Goal: Information Seeking & Learning: Learn about a topic

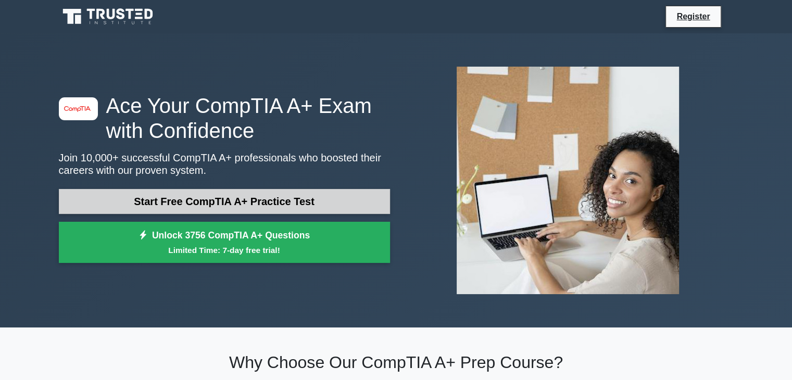
click at [248, 196] on link "Start Free CompTIA A+ Practice Test" at bounding box center [224, 201] width 331 height 25
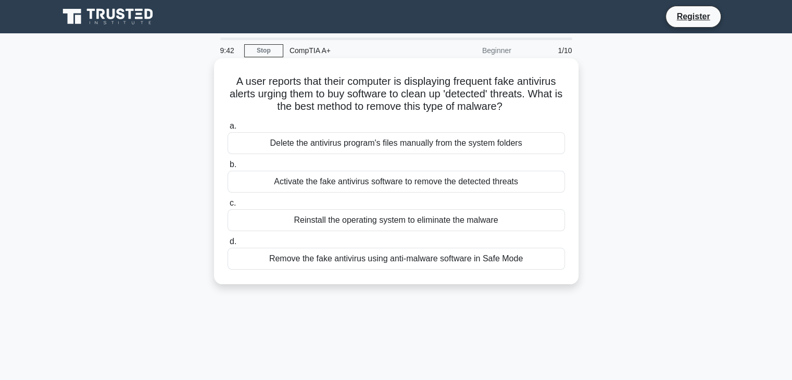
click at [367, 260] on div "Remove the fake antivirus using anti-malware software in Safe Mode" at bounding box center [396, 259] width 337 height 22
click at [228, 245] on input "d. Remove the fake antivirus using anti-malware software in Safe Mode" at bounding box center [228, 242] width 0 height 7
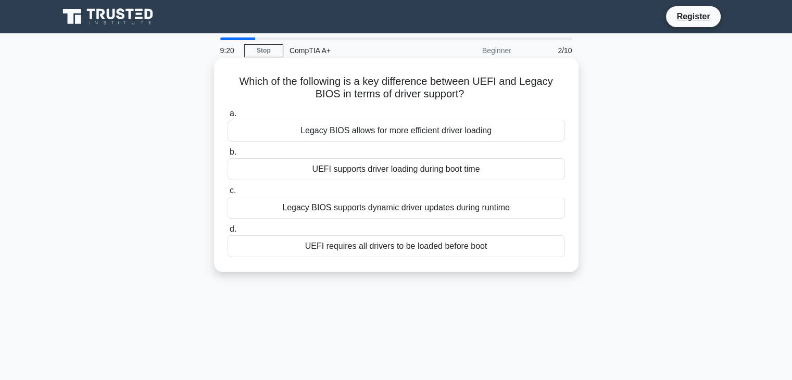
click at [376, 171] on div "UEFI supports driver loading during boot time" at bounding box center [396, 169] width 337 height 22
click at [228, 156] on input "b. UEFI supports driver loading during boot time" at bounding box center [228, 152] width 0 height 7
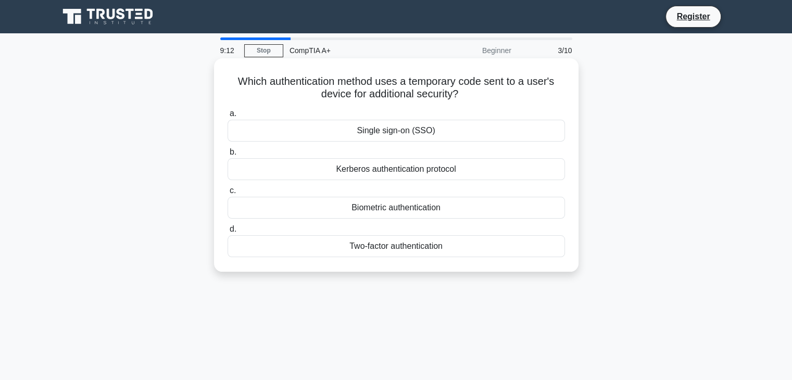
click at [354, 247] on div "Two-factor authentication" at bounding box center [396, 246] width 337 height 22
click at [228, 233] on input "d. Two-factor authentication" at bounding box center [228, 229] width 0 height 7
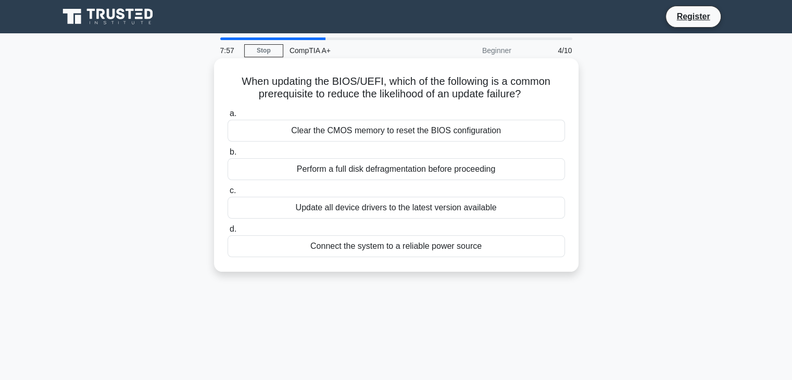
click at [322, 209] on div "Update all device drivers to the latest version available" at bounding box center [396, 208] width 337 height 22
click at [228, 194] on input "c. Update all device drivers to the latest version available" at bounding box center [228, 190] width 0 height 7
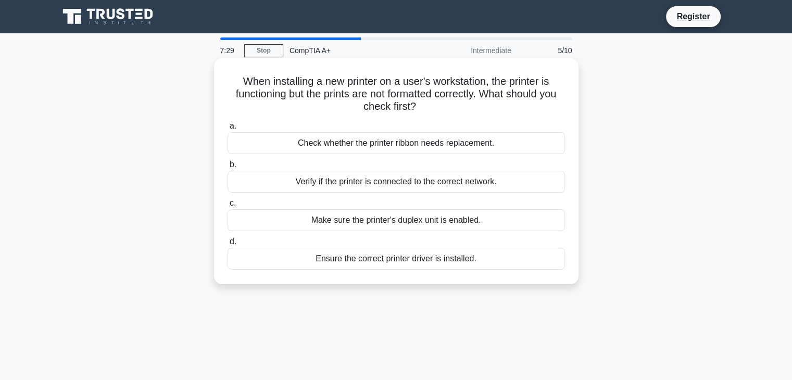
click at [335, 144] on div "Check whether the printer ribbon needs replacement." at bounding box center [396, 143] width 337 height 22
click at [228, 130] on input "a. Check whether the printer ribbon needs replacement." at bounding box center [228, 126] width 0 height 7
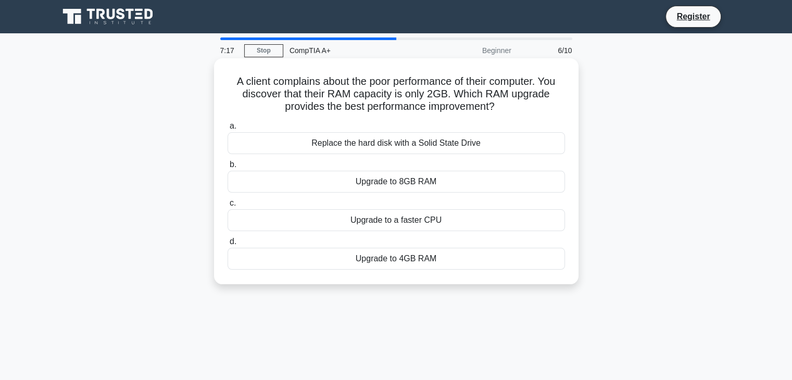
click at [355, 264] on div "Upgrade to 4GB RAM" at bounding box center [396, 259] width 337 height 22
click at [228, 245] on input "d. Upgrade to 4GB RAM" at bounding box center [228, 242] width 0 height 7
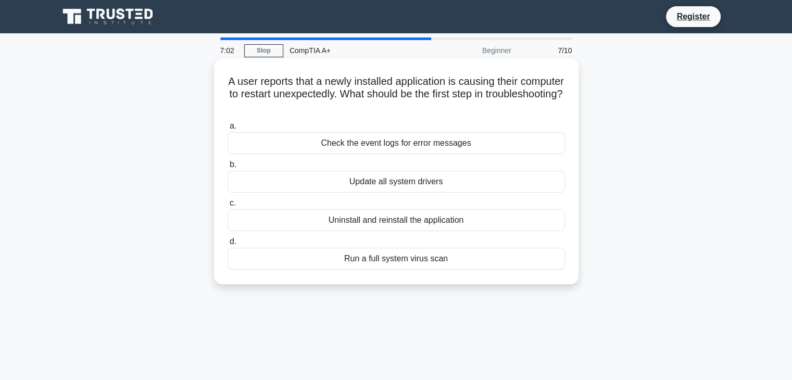
click at [359, 141] on div "Check the event logs for error messages" at bounding box center [396, 143] width 337 height 22
click at [228, 130] on input "a. Check the event logs for error messages" at bounding box center [228, 126] width 0 height 7
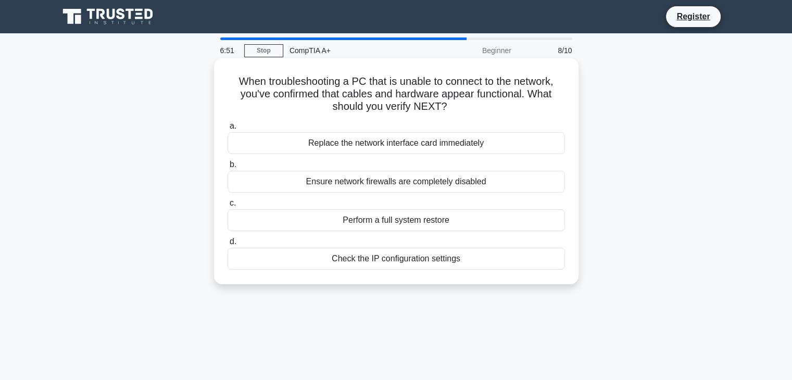
click at [344, 267] on div "Check the IP configuration settings" at bounding box center [396, 259] width 337 height 22
click at [228, 245] on input "d. Check the IP configuration settings" at bounding box center [228, 242] width 0 height 7
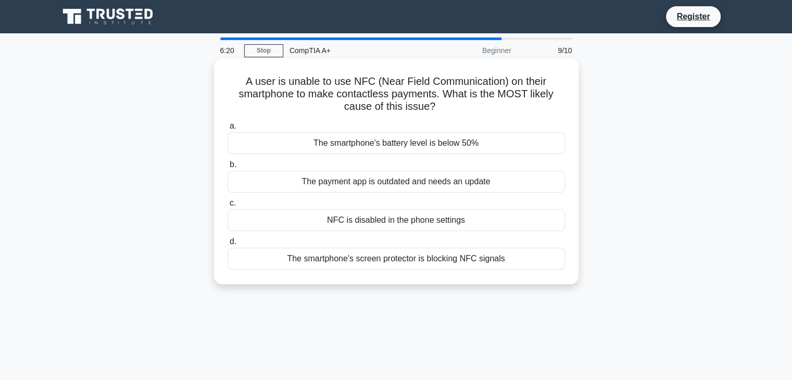
click at [380, 182] on div "The payment app is outdated and needs an update" at bounding box center [396, 182] width 337 height 22
click at [228, 168] on input "b. The payment app is outdated and needs an update" at bounding box center [228, 164] width 0 height 7
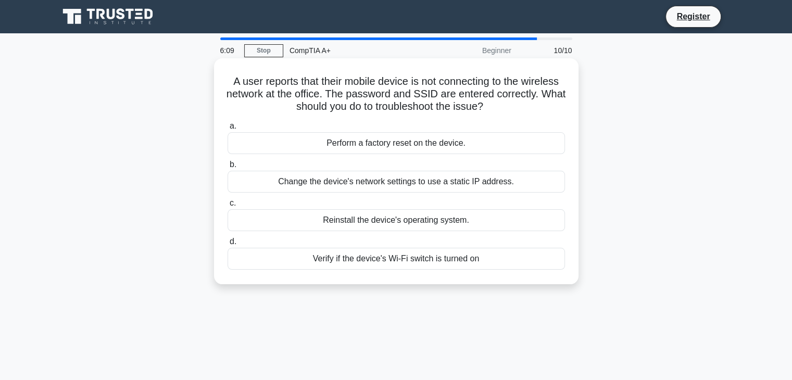
click at [353, 266] on div "Verify if the device's Wi-Fi switch is turned on" at bounding box center [396, 259] width 337 height 22
click at [228, 245] on input "d. Verify if the device's Wi-Fi switch is turned on" at bounding box center [228, 242] width 0 height 7
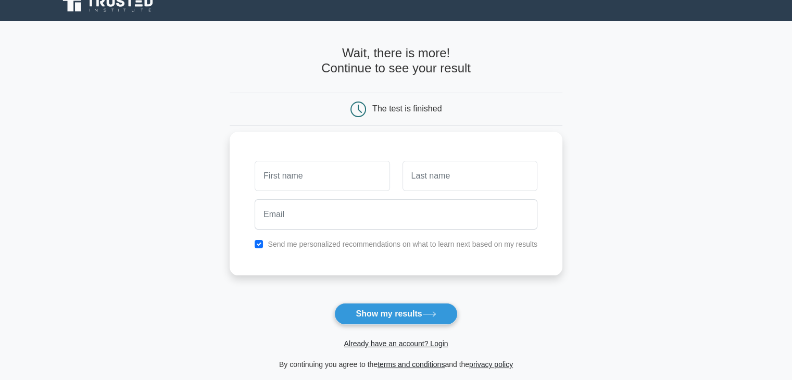
scroll to position [23, 0]
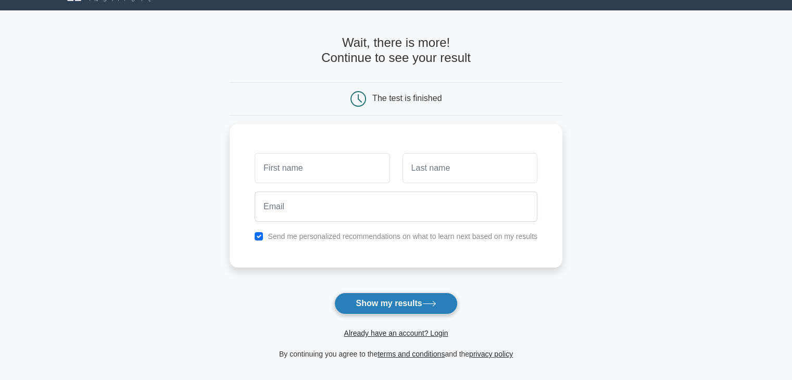
click at [385, 298] on button "Show my results" at bounding box center [395, 304] width 123 height 22
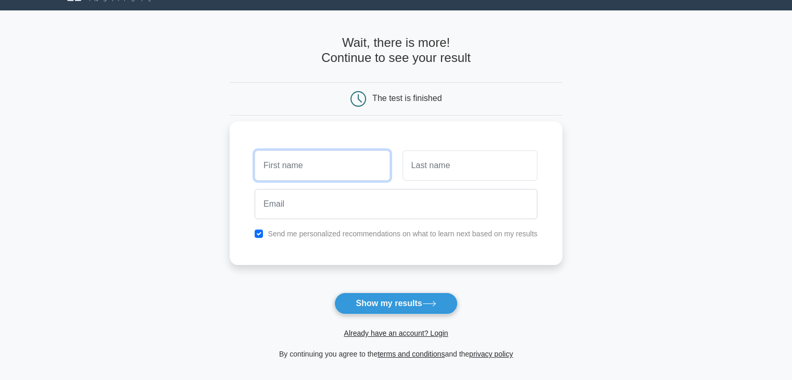
click at [326, 172] on input "text" at bounding box center [322, 166] width 135 height 30
type input "niasyah"
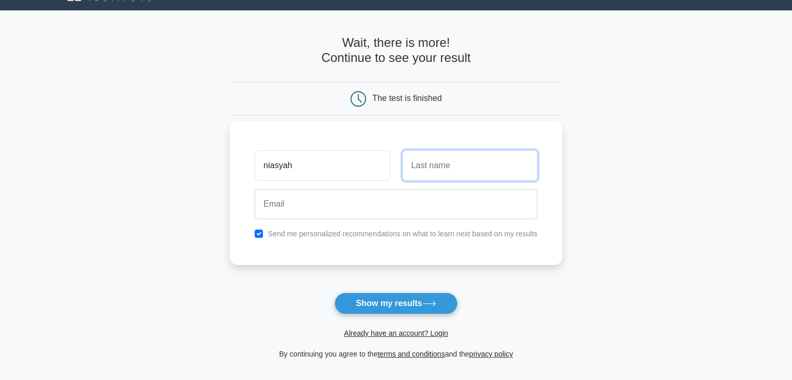
click at [481, 161] on input "text" at bounding box center [470, 166] width 135 height 30
type input "chafin"
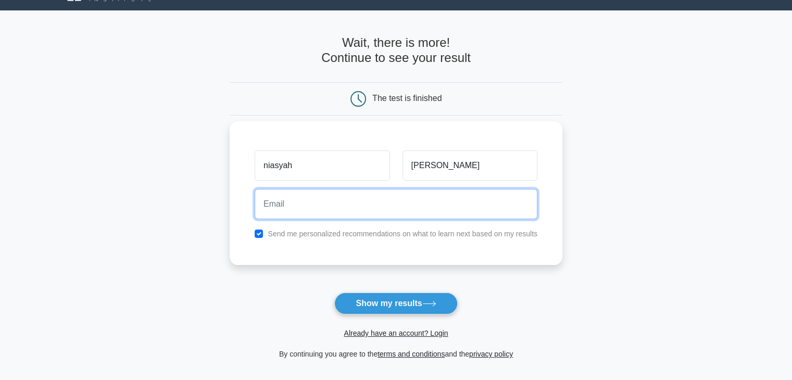
click at [411, 208] on input "email" at bounding box center [396, 204] width 283 height 30
type input "niasyah25@gmail.com"
click at [334, 293] on button "Show my results" at bounding box center [395, 304] width 123 height 22
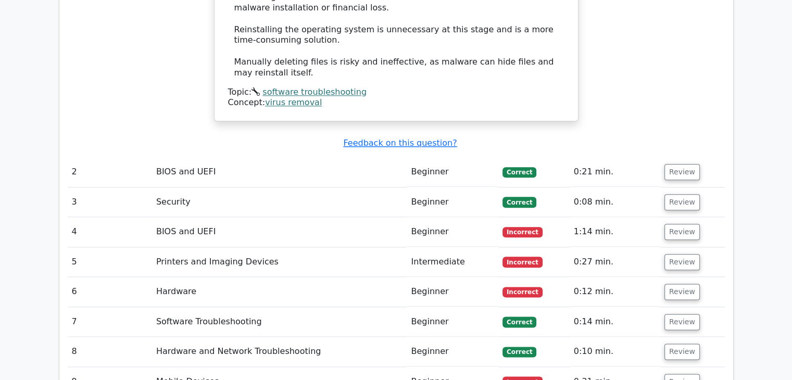
scroll to position [1212, 0]
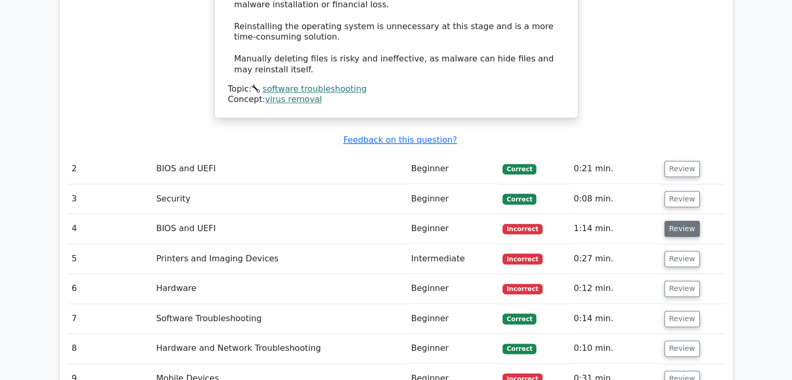
click at [682, 221] on button "Review" at bounding box center [682, 229] width 35 height 16
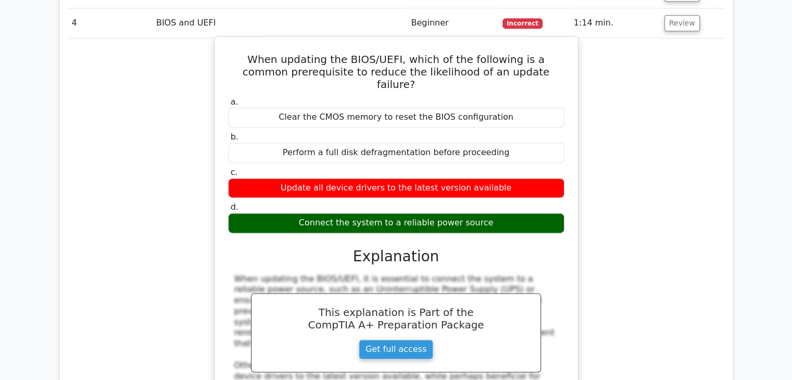
scroll to position [1419, 0]
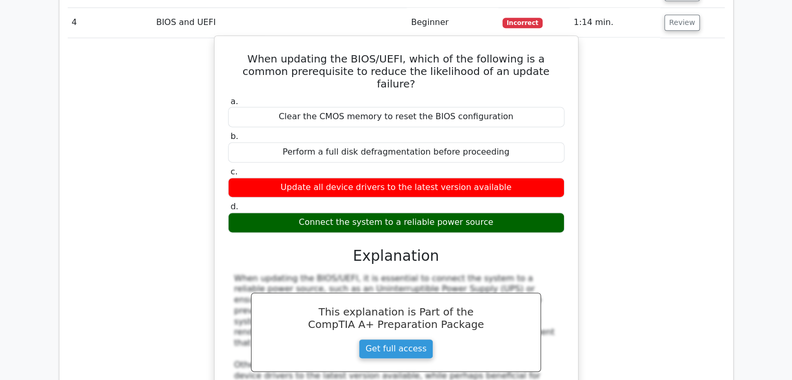
click at [411, 339] on link "Get full access" at bounding box center [396, 349] width 74 height 20
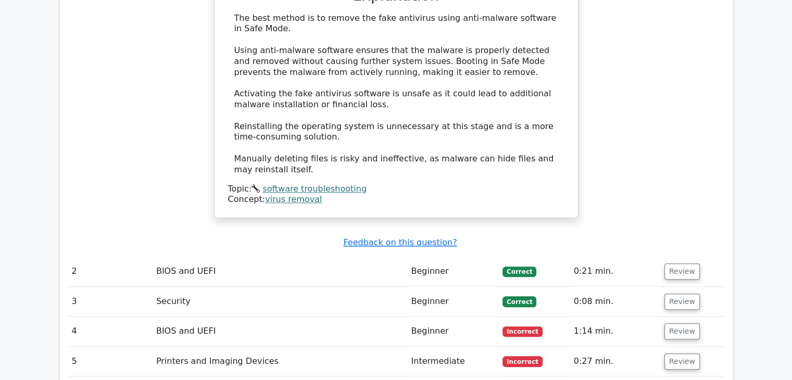
scroll to position [1110, 0]
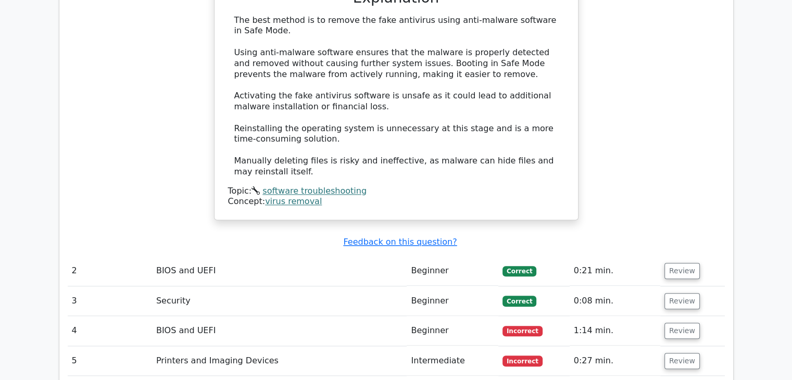
click at [281, 316] on td "BIOS and UEFI" at bounding box center [279, 331] width 255 height 30
click at [685, 323] on button "Review" at bounding box center [682, 331] width 35 height 16
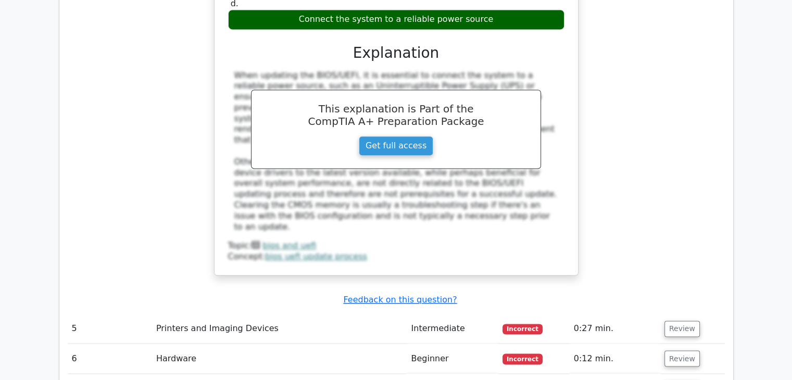
scroll to position [1625, 0]
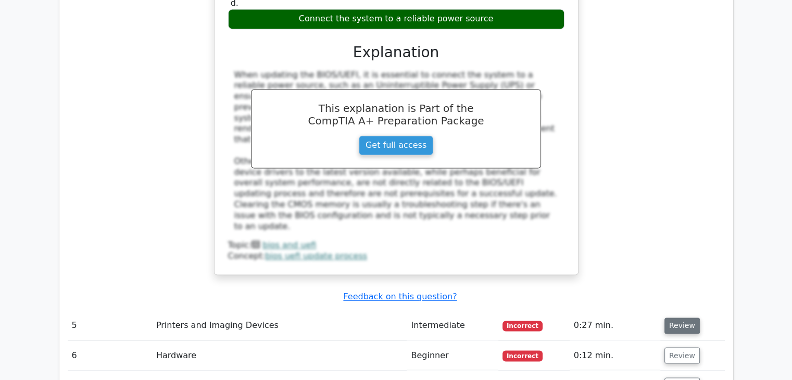
click at [669, 318] on button "Review" at bounding box center [682, 326] width 35 height 16
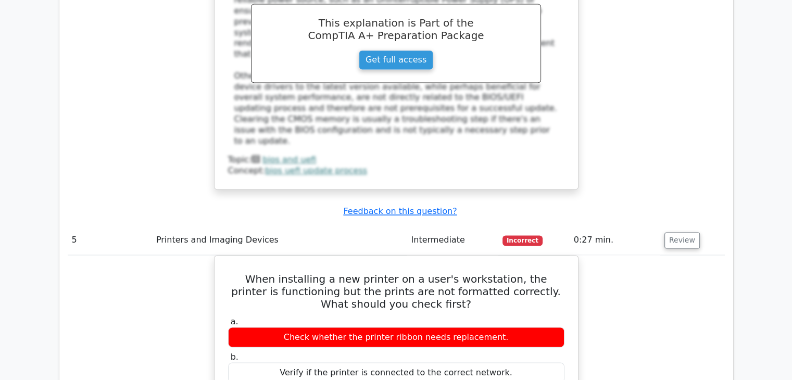
scroll to position [1710, 0]
click at [672, 232] on button "Review" at bounding box center [682, 240] width 35 height 16
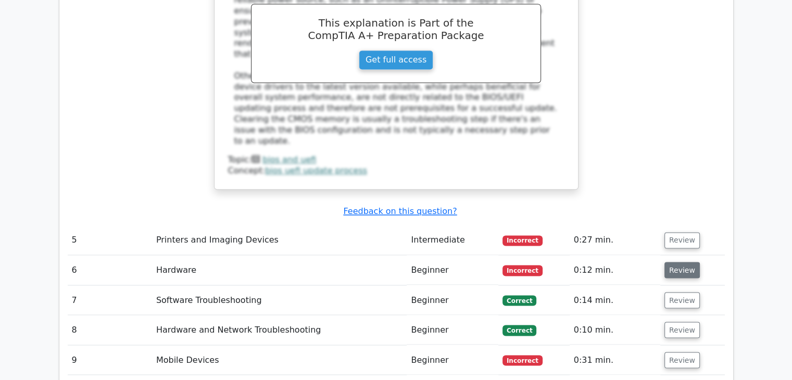
click at [678, 262] on button "Review" at bounding box center [682, 270] width 35 height 16
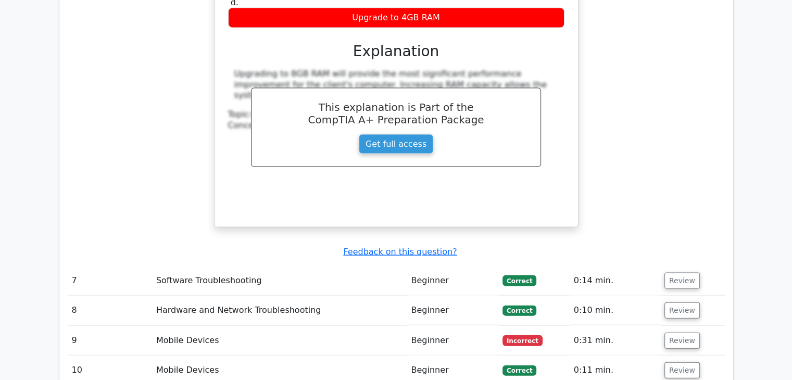
scroll to position [2179, 0]
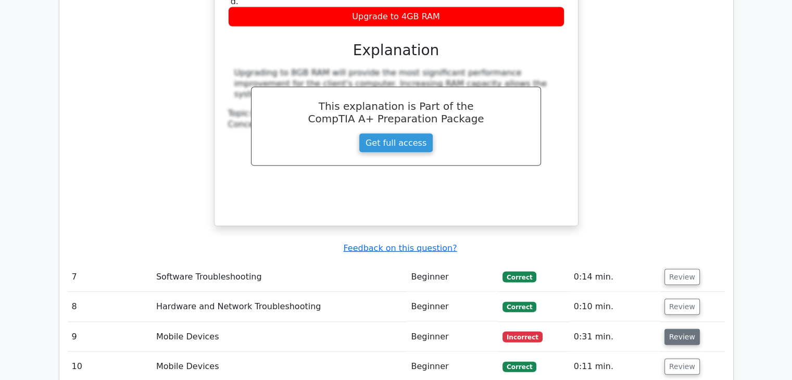
click at [675, 329] on button "Review" at bounding box center [682, 337] width 35 height 16
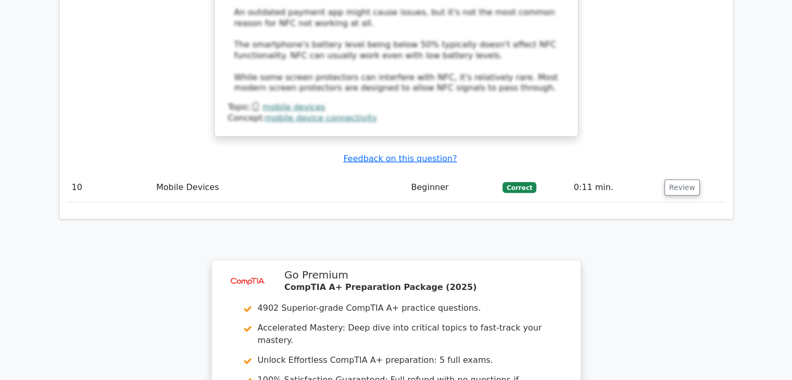
scroll to position [3056, 0]
